Goal: Book appointment/travel/reservation

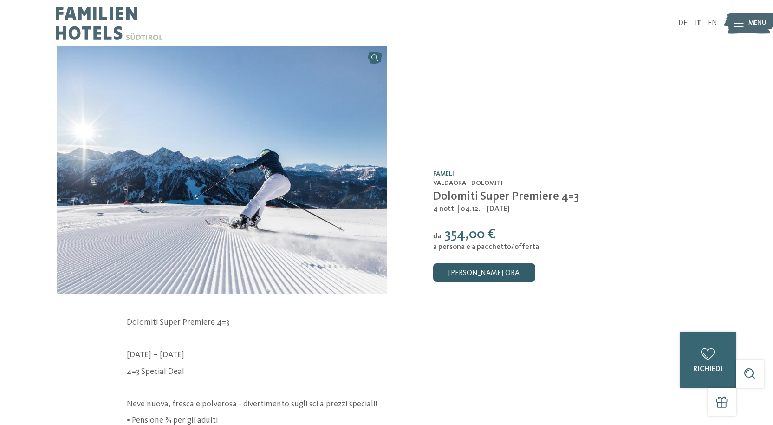
click at [490, 276] on link "[PERSON_NAME] ora" at bounding box center [484, 272] width 102 height 19
click at [522, 112] on div "Offerta /0 Fameli Valdaora - Dolomiti Dolomiti Super Premiere 4=3 da" at bounding box center [552, 169] width 330 height 247
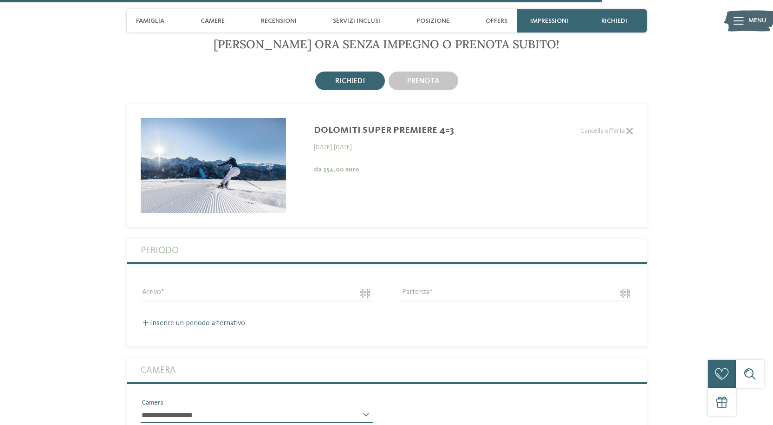
click at [326, 239] on label "Periodo" at bounding box center [387, 250] width 492 height 23
click at [256, 285] on input "Arrivo" at bounding box center [257, 293] width 232 height 16
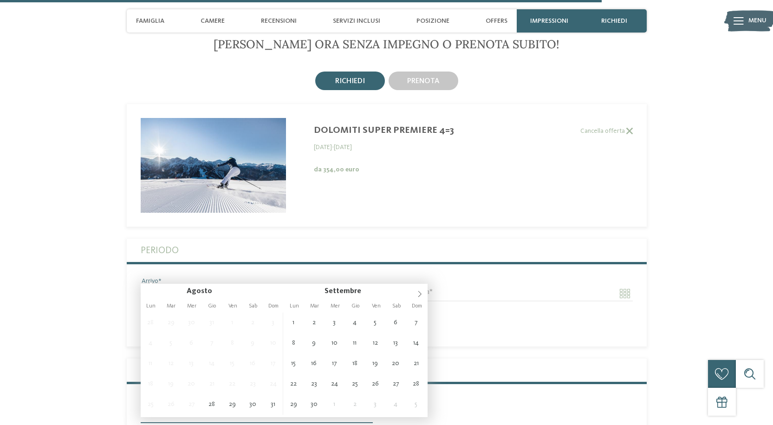
click at [256, 285] on input "Arrivo" at bounding box center [257, 293] width 232 height 16
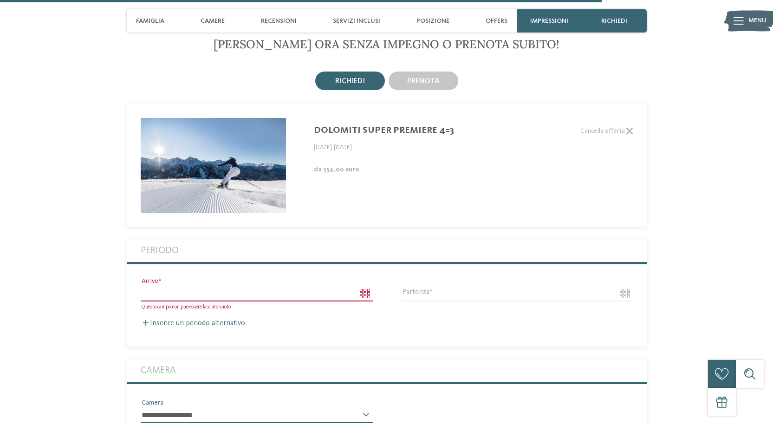
click at [341, 285] on input "Arrivo" at bounding box center [257, 293] width 232 height 16
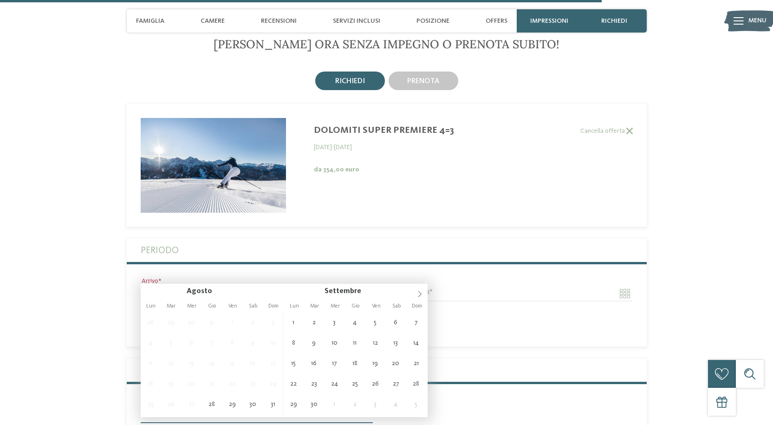
click at [341, 285] on input "Arrivo" at bounding box center [257, 293] width 232 height 16
click at [463, 285] on input "Partenza" at bounding box center [517, 293] width 232 height 16
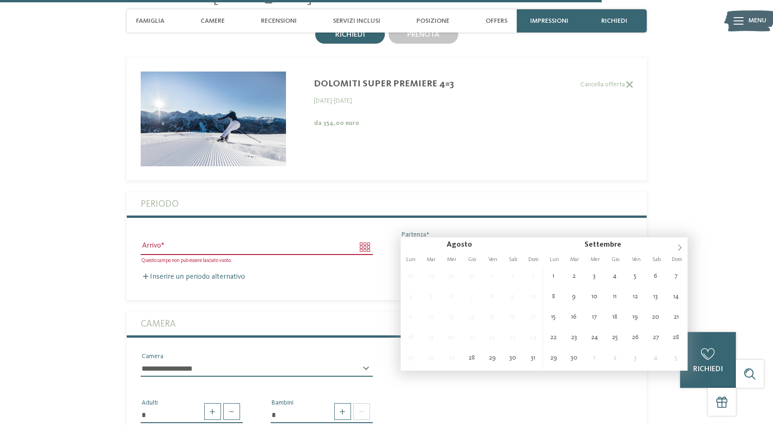
scroll to position [2206, 0]
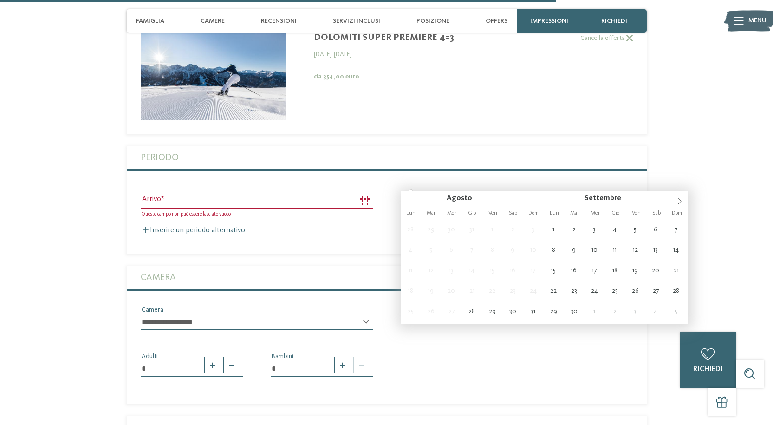
click at [267, 229] on fieldset "Periodo Questo campo non può essere lasciato vuoto. [GEOGRAPHIC_DATA] [GEOGRAPH…" at bounding box center [387, 200] width 520 height 108
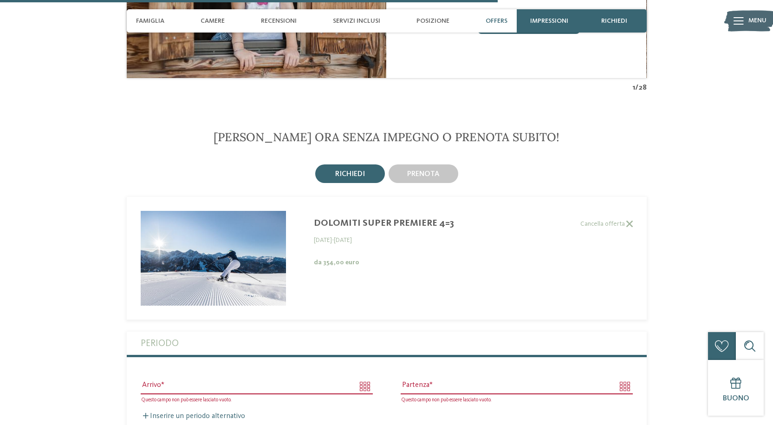
scroll to position [1974, 0]
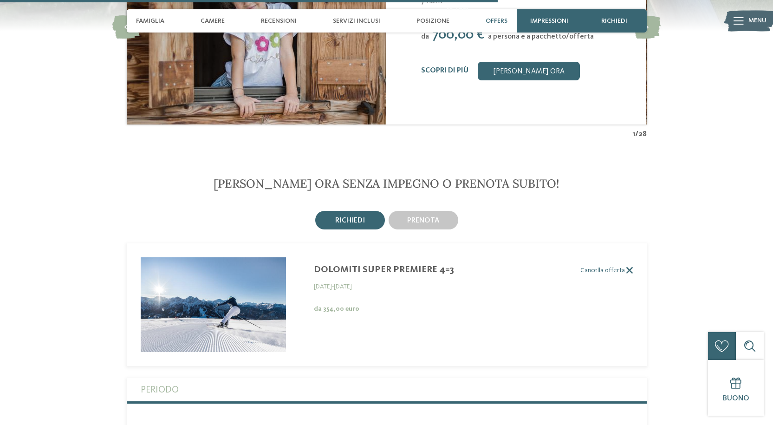
click at [622, 266] on label "Cancella offerta" at bounding box center [380, 270] width 506 height 8
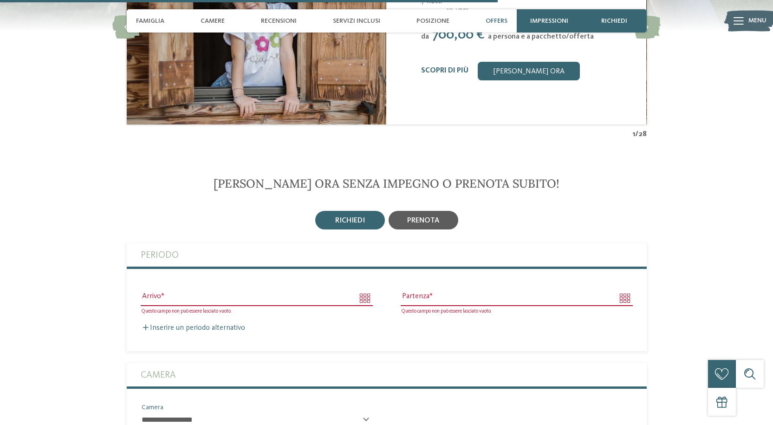
click at [414, 217] on span "prenota" at bounding box center [423, 220] width 32 height 7
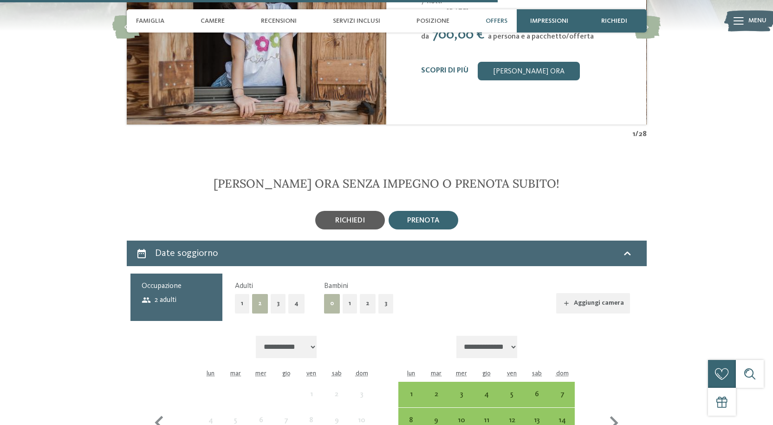
click at [350, 211] on div "richiedi" at bounding box center [350, 220] width 70 height 19
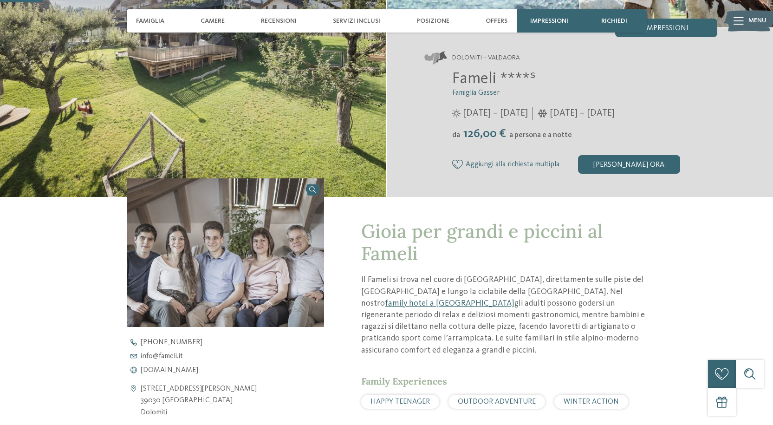
scroll to position [0, 0]
